Goal: Transaction & Acquisition: Purchase product/service

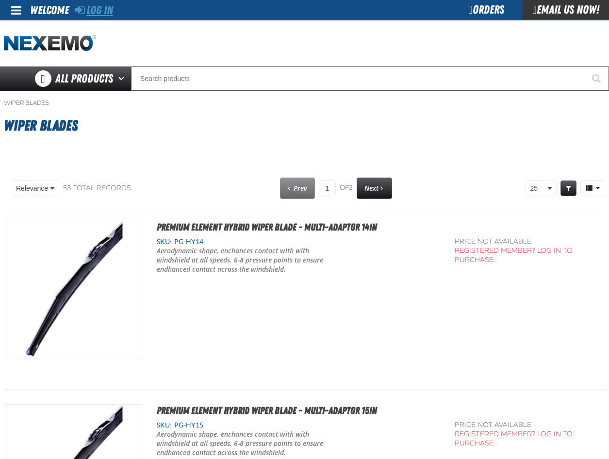
click at [107, 9] on link "Log In" at bounding box center [94, 10] width 38 height 14
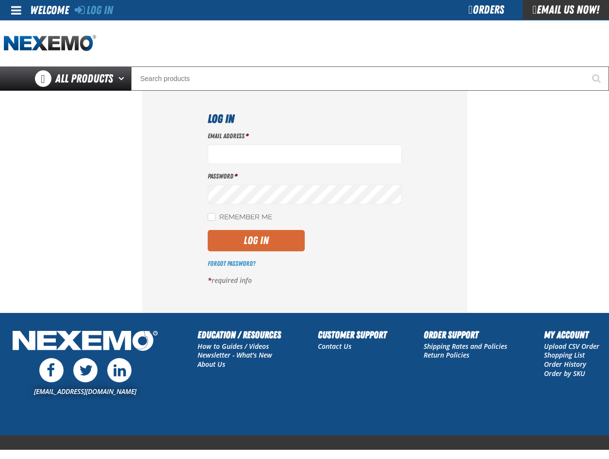
type input "csmith01@vtaig.com"
click at [251, 241] on button "Log In" at bounding box center [256, 240] width 97 height 21
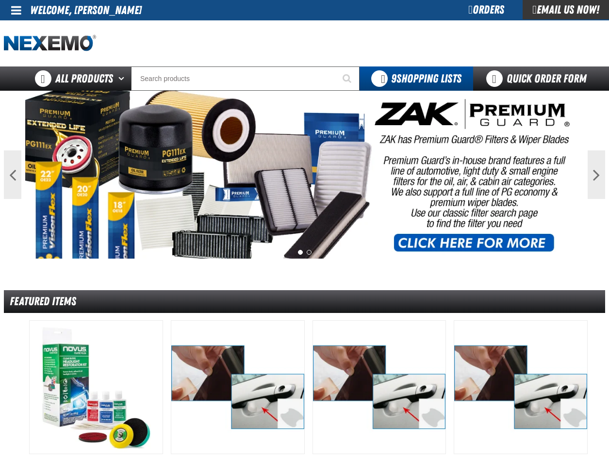
click at [480, 13] on div "Orders" at bounding box center [486, 9] width 73 height 19
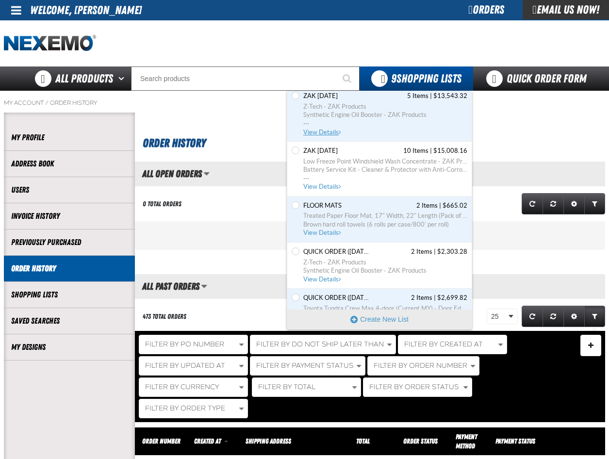
scroll to position [97, 0]
click at [356, 214] on span "Treated Paper Floor Mat, 17" Width, 22" Length (Pack of 1)" at bounding box center [385, 215] width 164 height 9
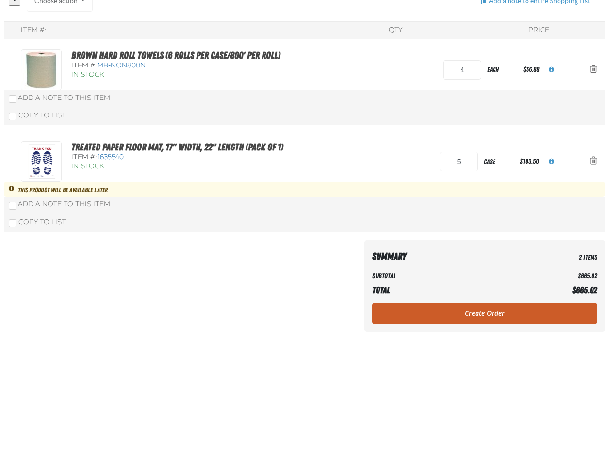
scroll to position [146, 0]
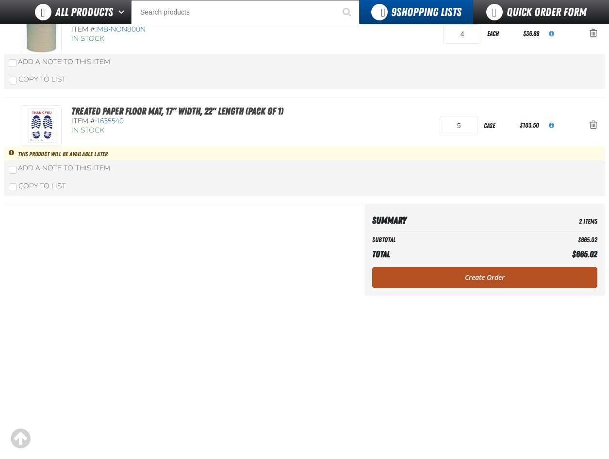
click at [478, 275] on link "Create Order" at bounding box center [484, 277] width 225 height 21
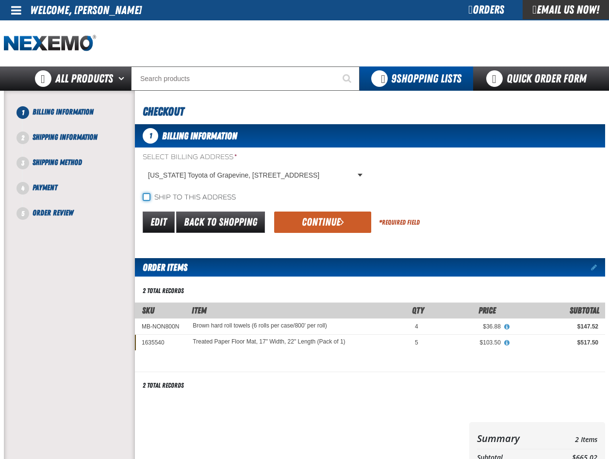
click at [145, 196] on input "Ship to this address" at bounding box center [147, 197] width 8 height 8
checkbox input "true"
click at [300, 222] on button "Continue" at bounding box center [322, 222] width 97 height 21
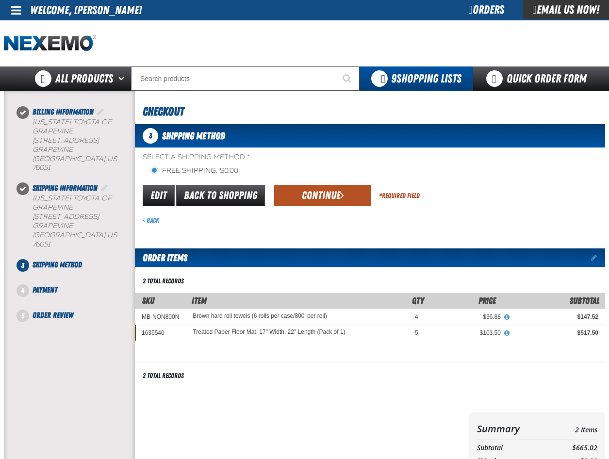
click at [313, 200] on button "Continue" at bounding box center [322, 195] width 97 height 21
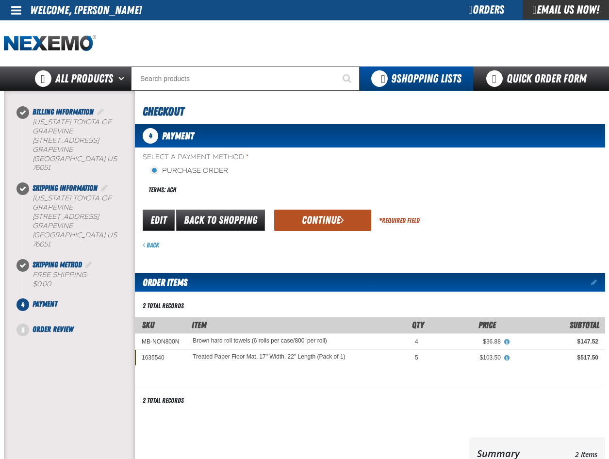
click at [320, 218] on button "Continue" at bounding box center [322, 220] width 97 height 21
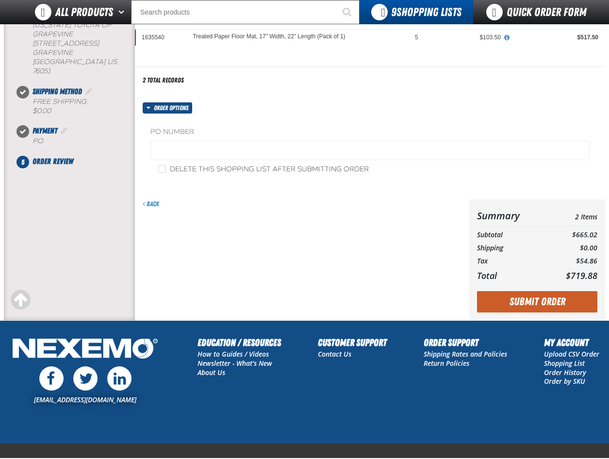
scroll to position [196, 0]
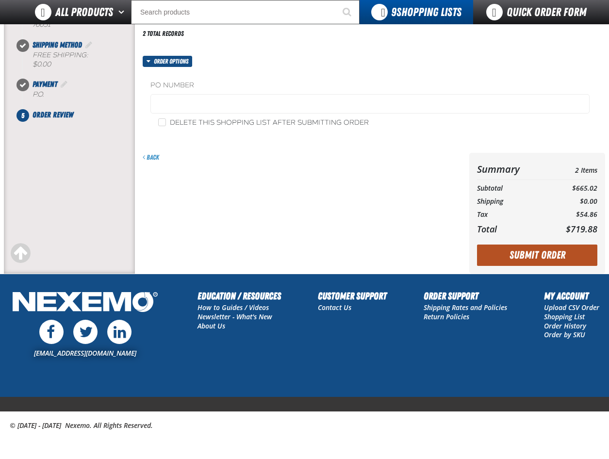
click at [543, 259] on button "Submit Order" at bounding box center [537, 255] width 120 height 21
